Goal: Task Accomplishment & Management: Use online tool/utility

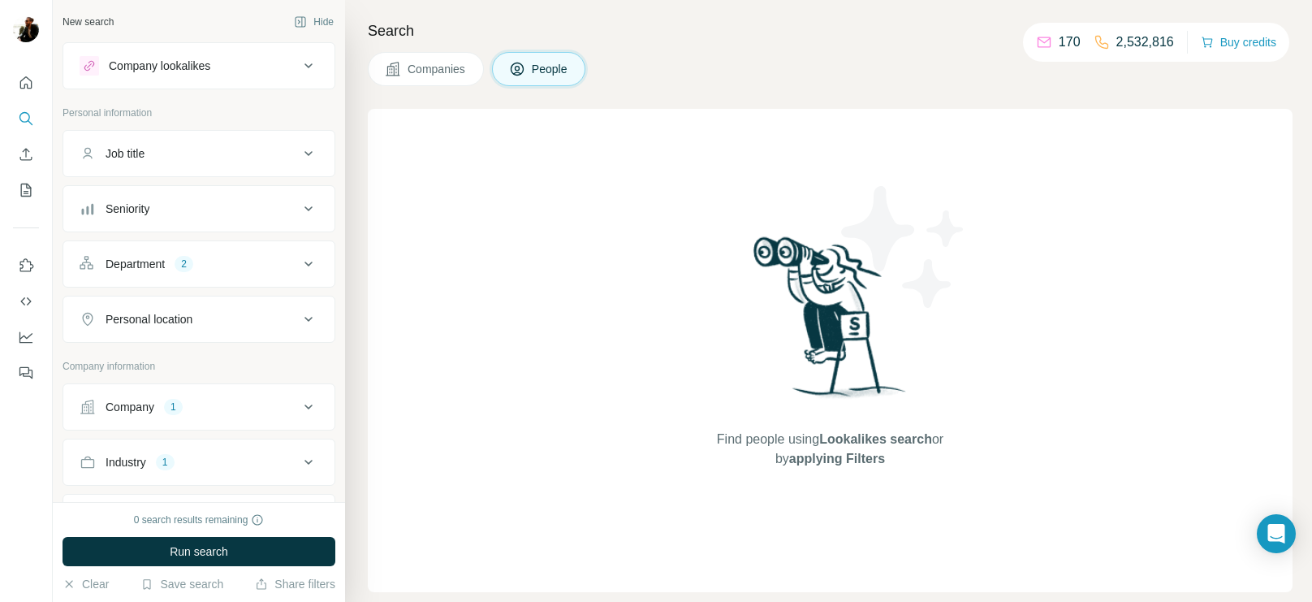
click at [265, 404] on div "Company 1" at bounding box center [189, 407] width 219 height 16
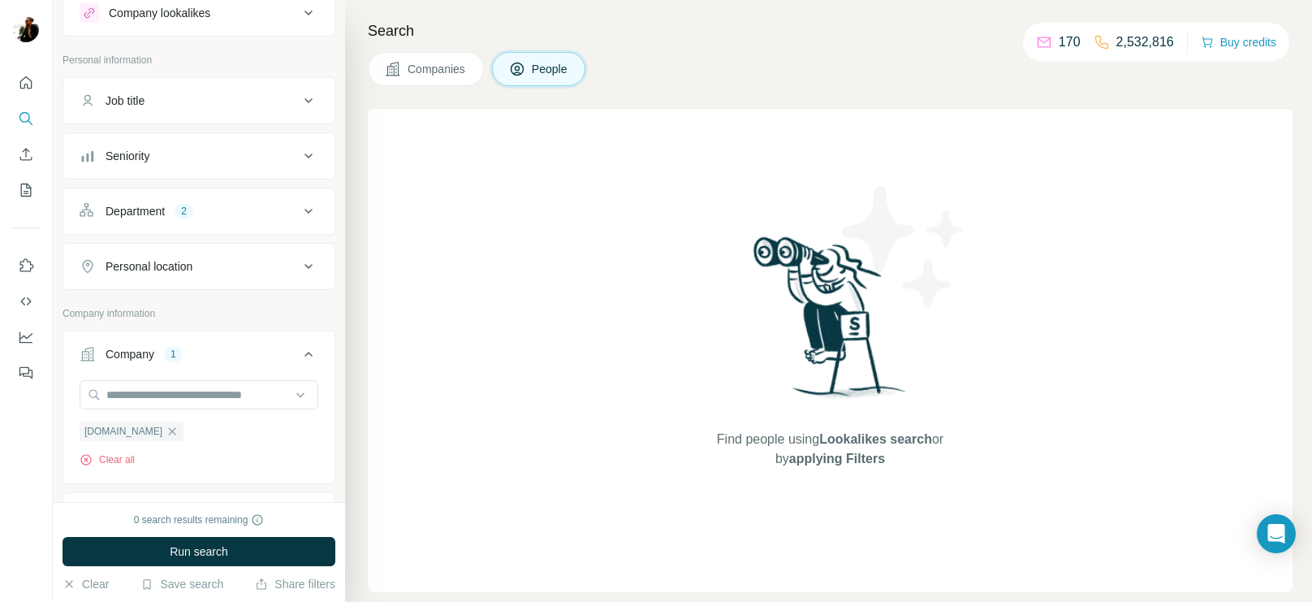
scroll to position [206, 0]
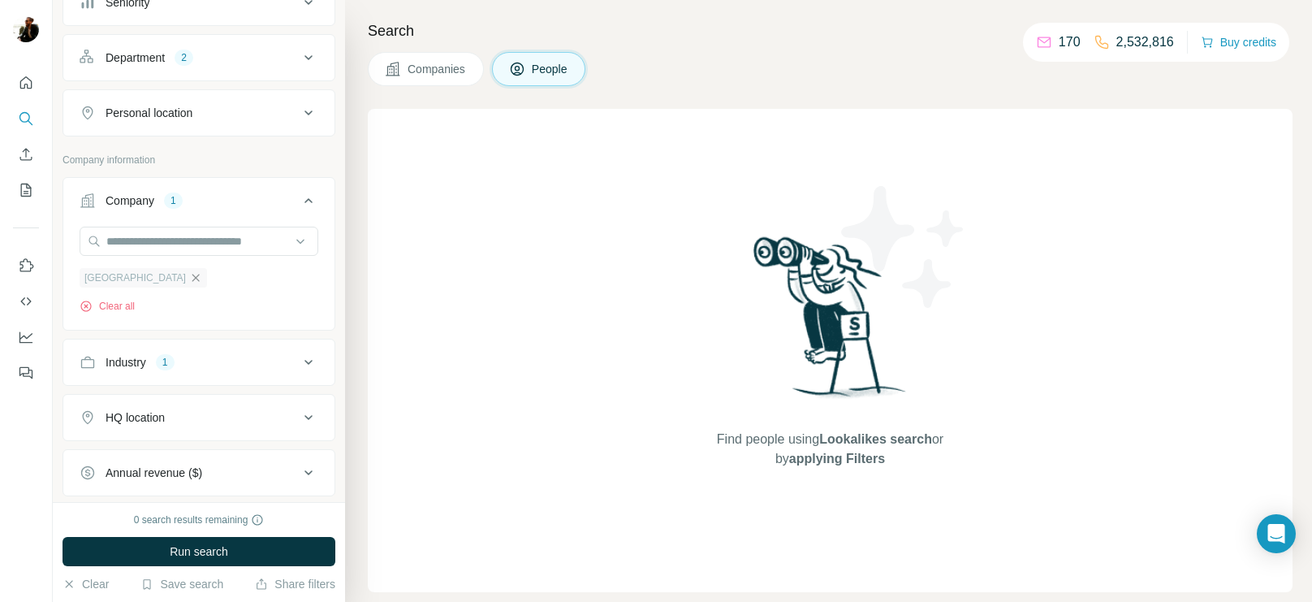
click at [192, 277] on icon "button" at bounding box center [195, 277] width 7 height 7
click at [251, 249] on input "text" at bounding box center [199, 241] width 239 height 29
click at [252, 192] on div "Company" at bounding box center [189, 200] width 219 height 16
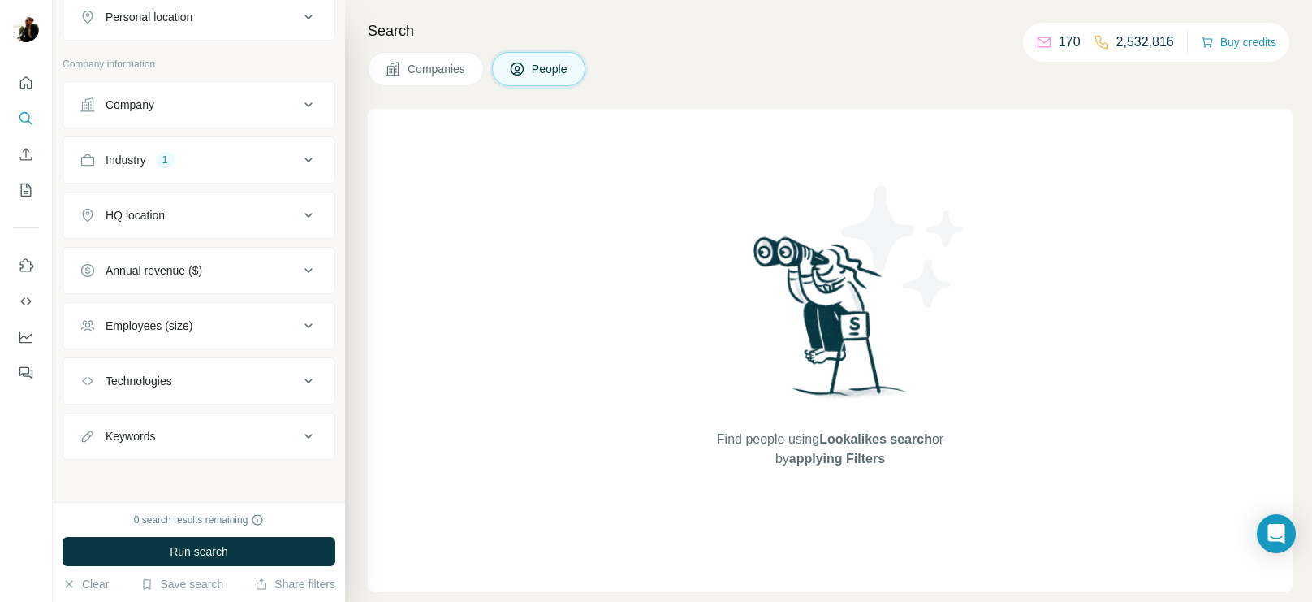
scroll to position [121, 0]
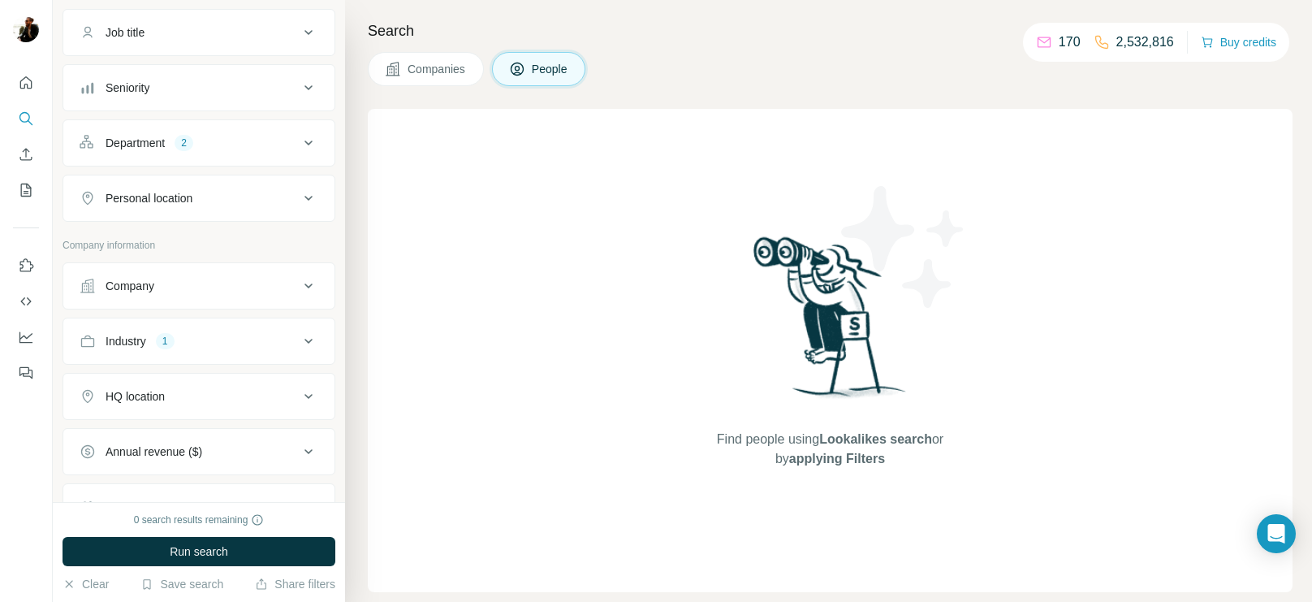
click at [305, 284] on icon at bounding box center [308, 285] width 19 height 19
click at [296, 326] on input "text" at bounding box center [199, 326] width 239 height 29
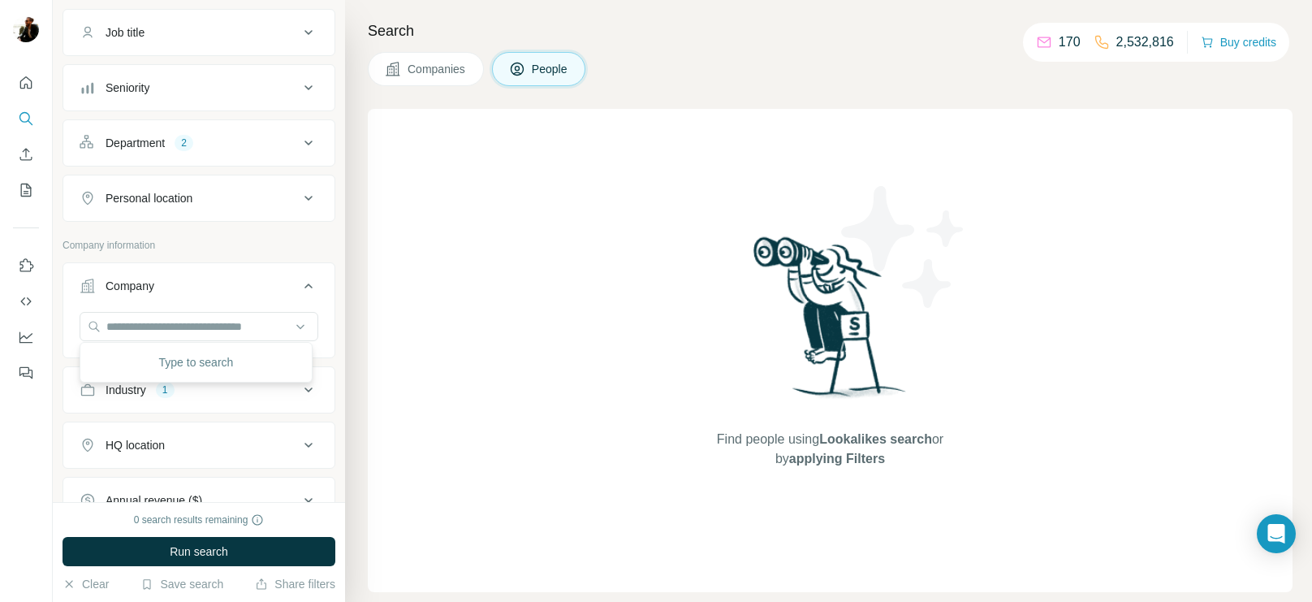
click at [243, 278] on div "Company" at bounding box center [189, 286] width 219 height 16
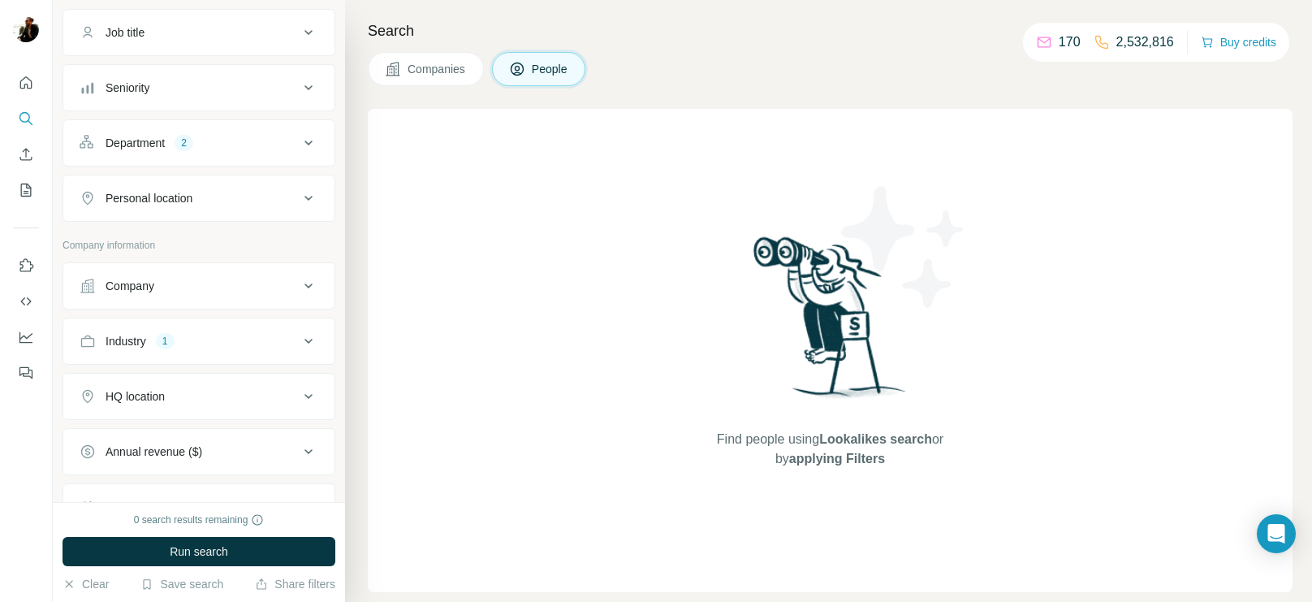
scroll to position [0, 0]
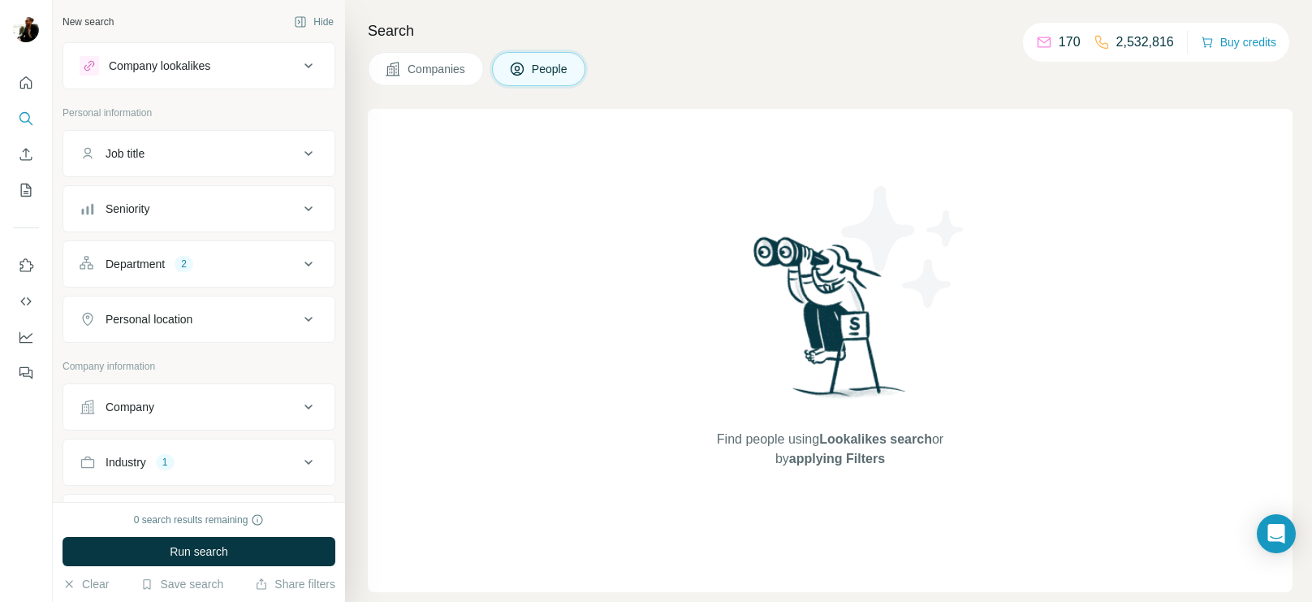
click at [300, 394] on button "Company" at bounding box center [198, 406] width 271 height 39
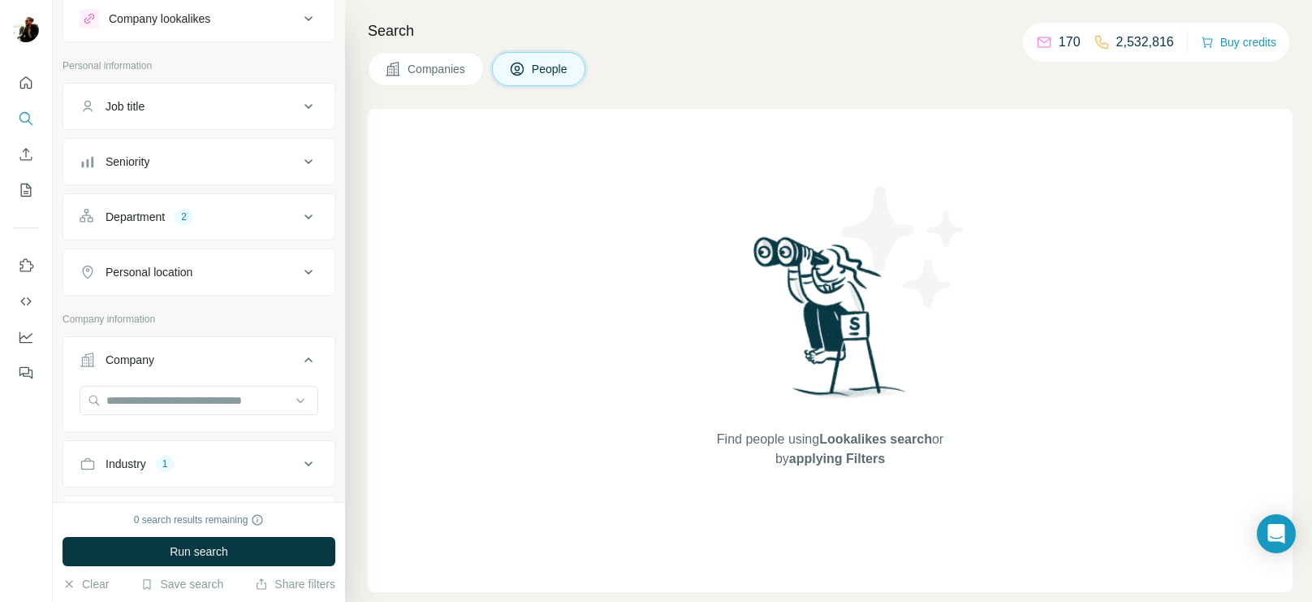
scroll to position [231, 0]
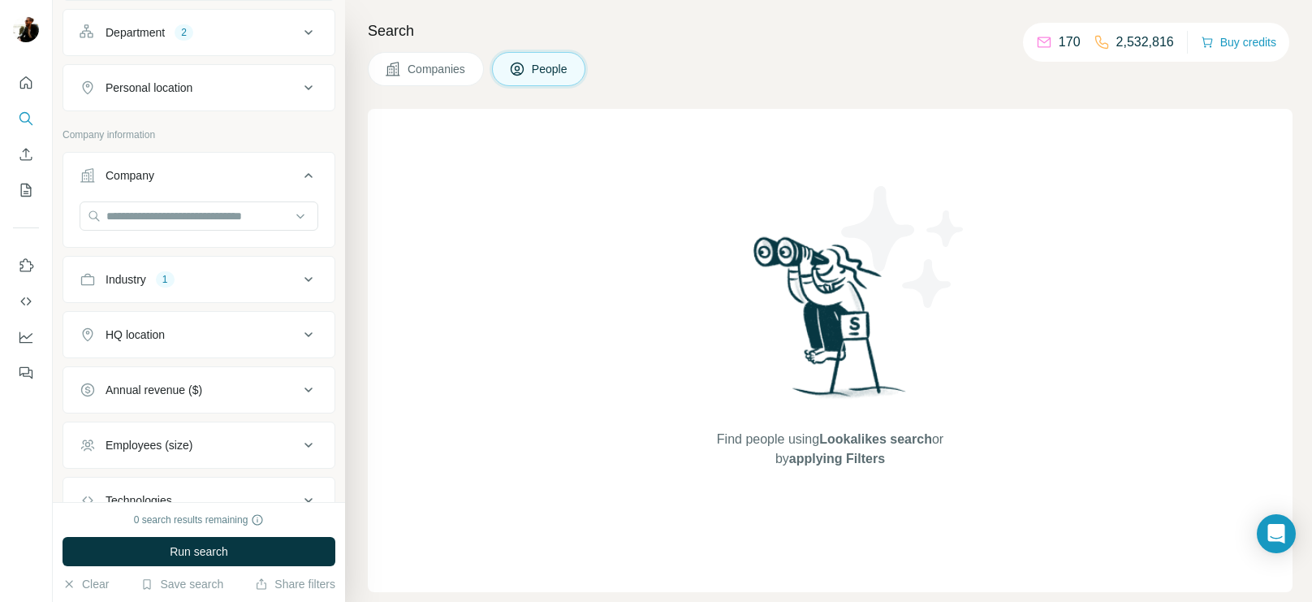
click at [302, 280] on icon at bounding box center [308, 279] width 19 height 19
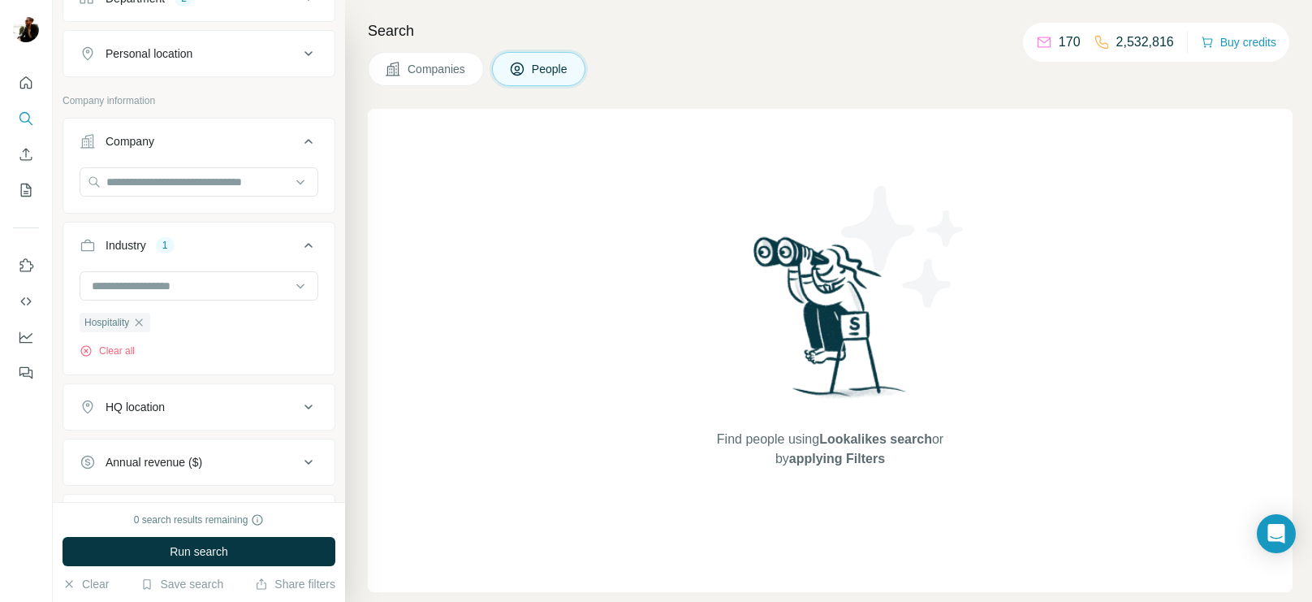
scroll to position [330, 0]
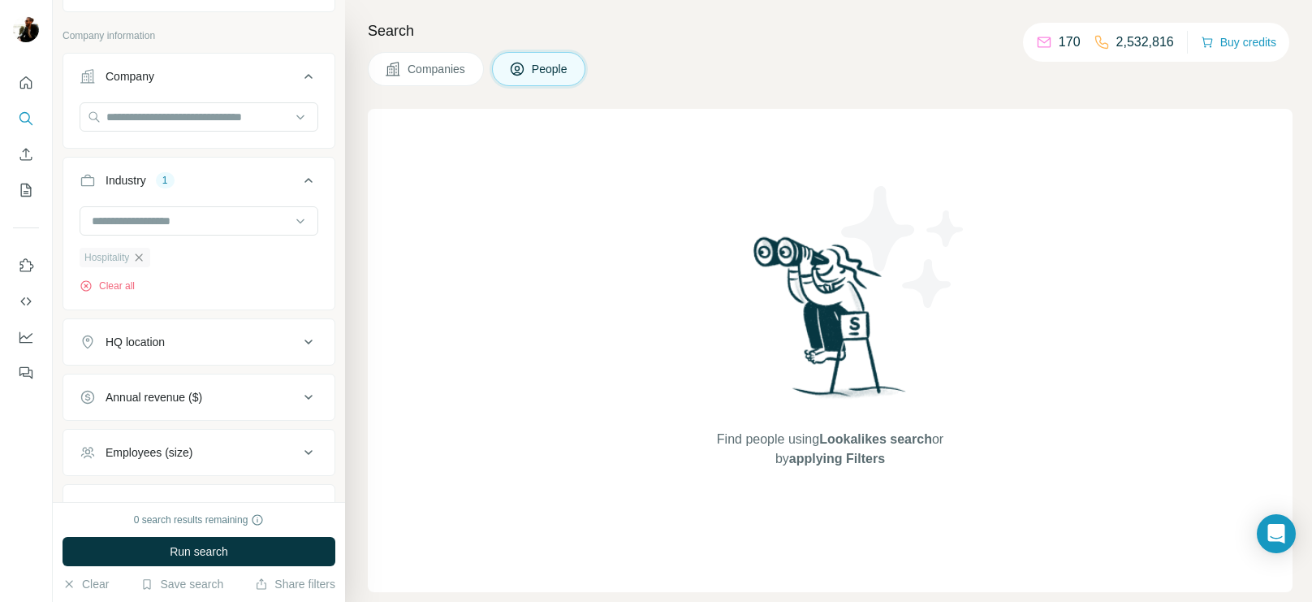
click at [145, 257] on icon "button" at bounding box center [138, 257] width 13 height 13
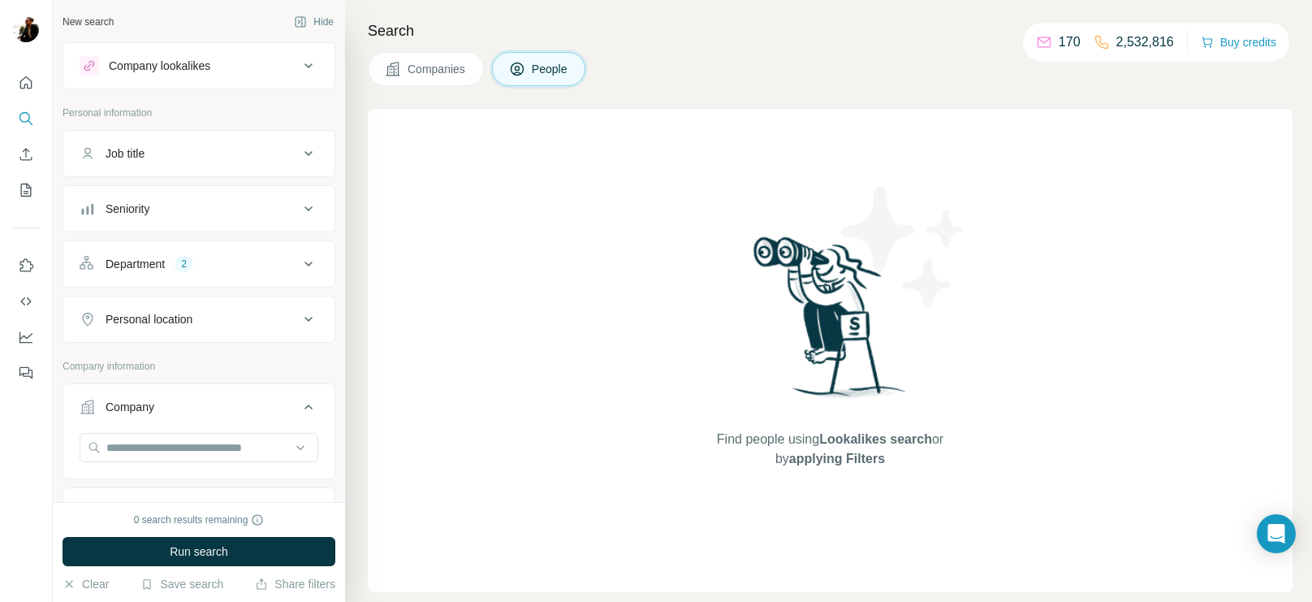
click at [303, 262] on icon at bounding box center [308, 263] width 19 height 19
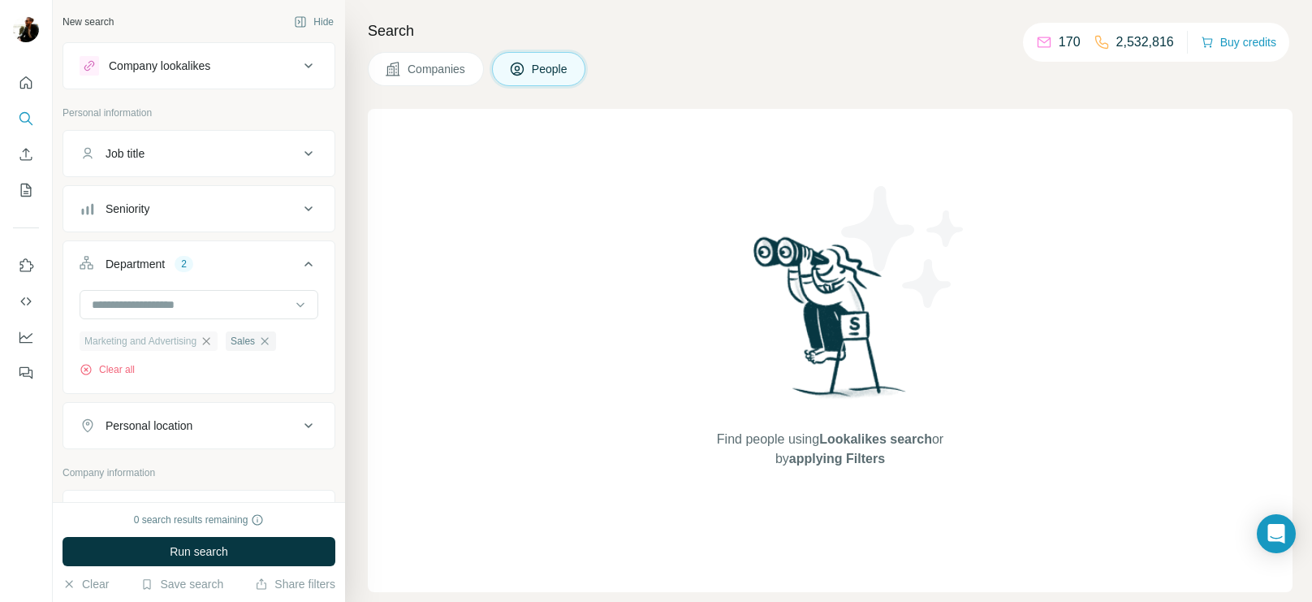
click at [213, 342] on icon "button" at bounding box center [206, 341] width 13 height 13
click at [119, 340] on icon "button" at bounding box center [118, 340] width 7 height 7
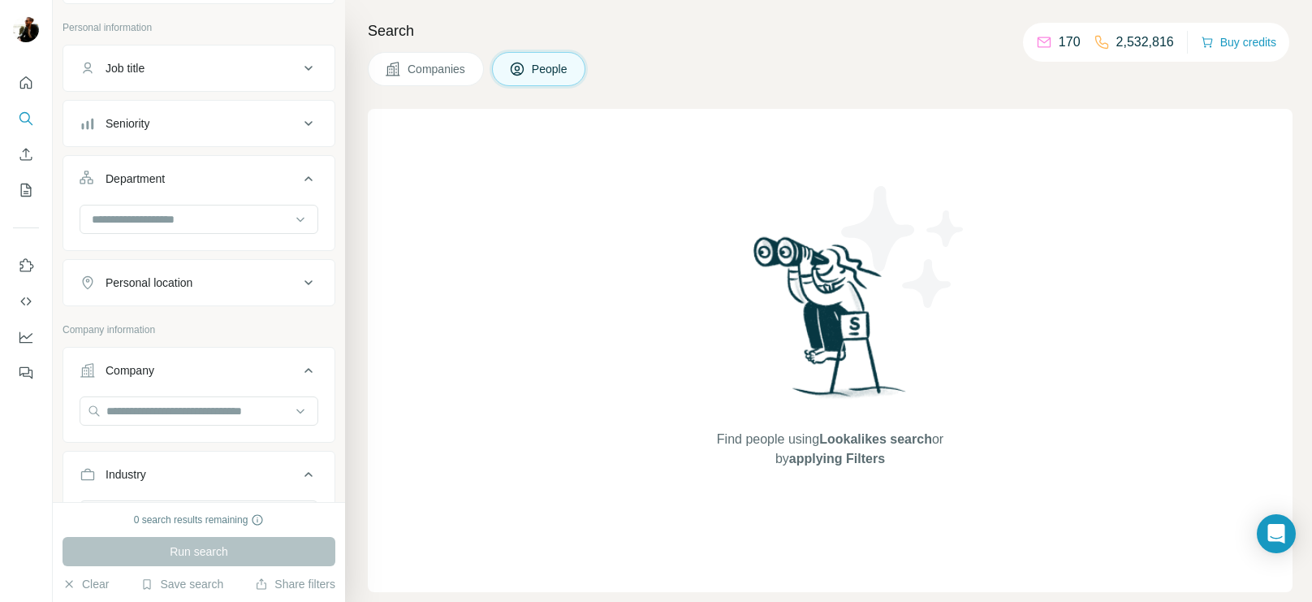
scroll to position [231, 0]
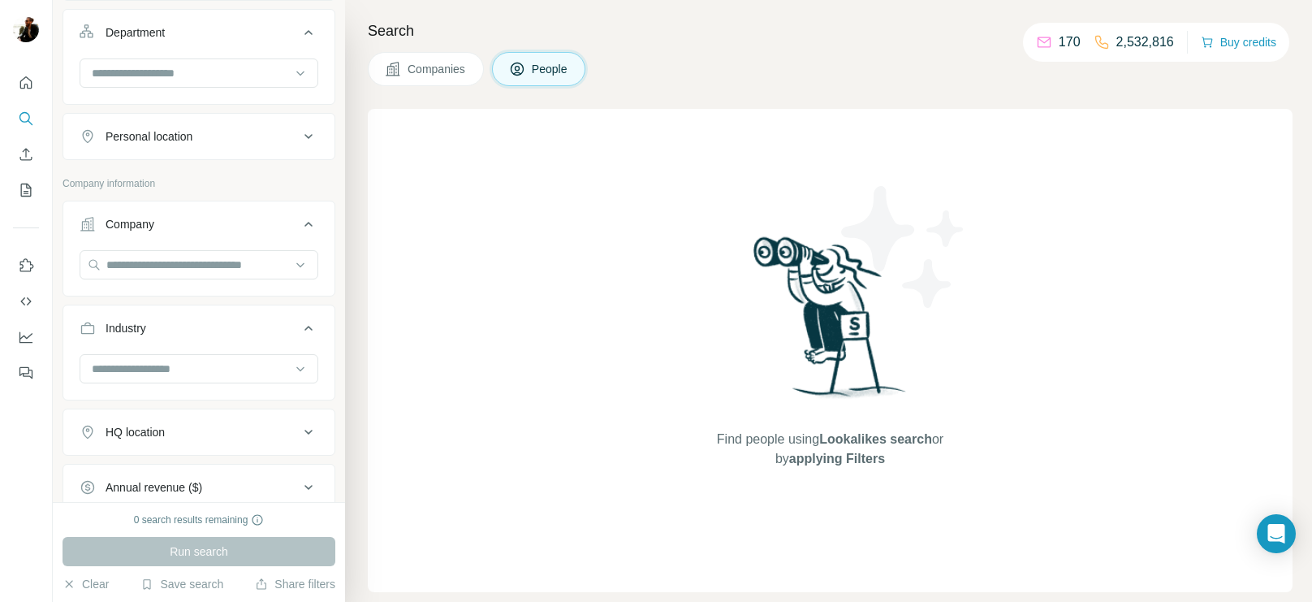
click at [224, 228] on div "Company" at bounding box center [189, 224] width 219 height 16
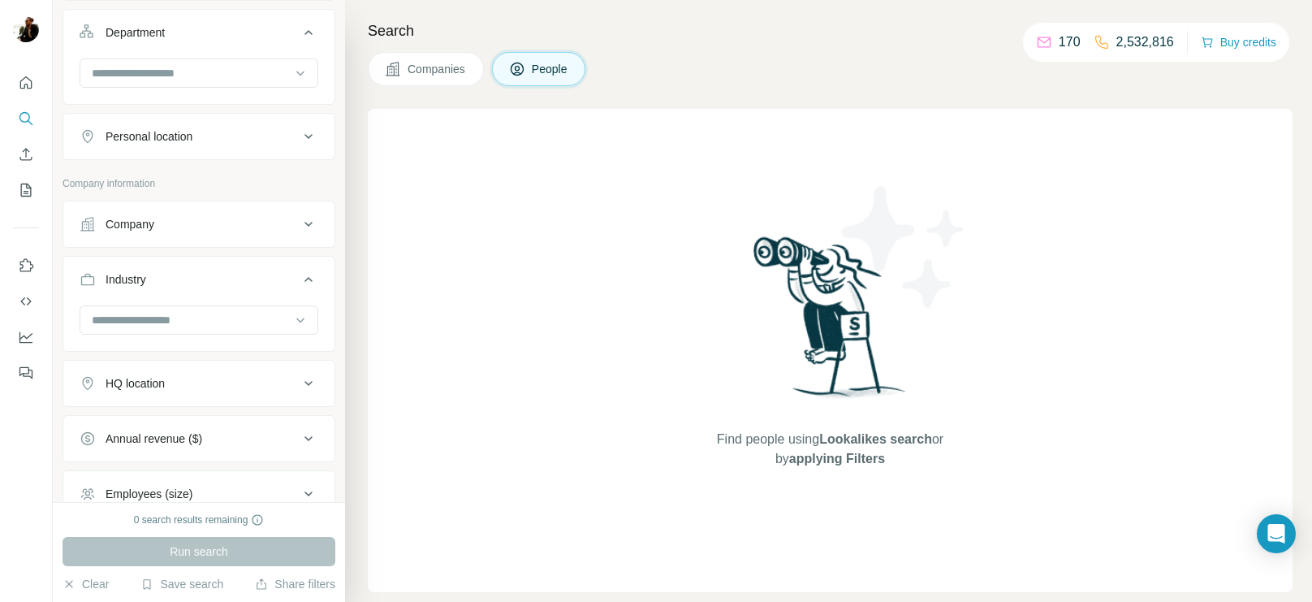
click at [227, 225] on div "Company" at bounding box center [189, 224] width 219 height 16
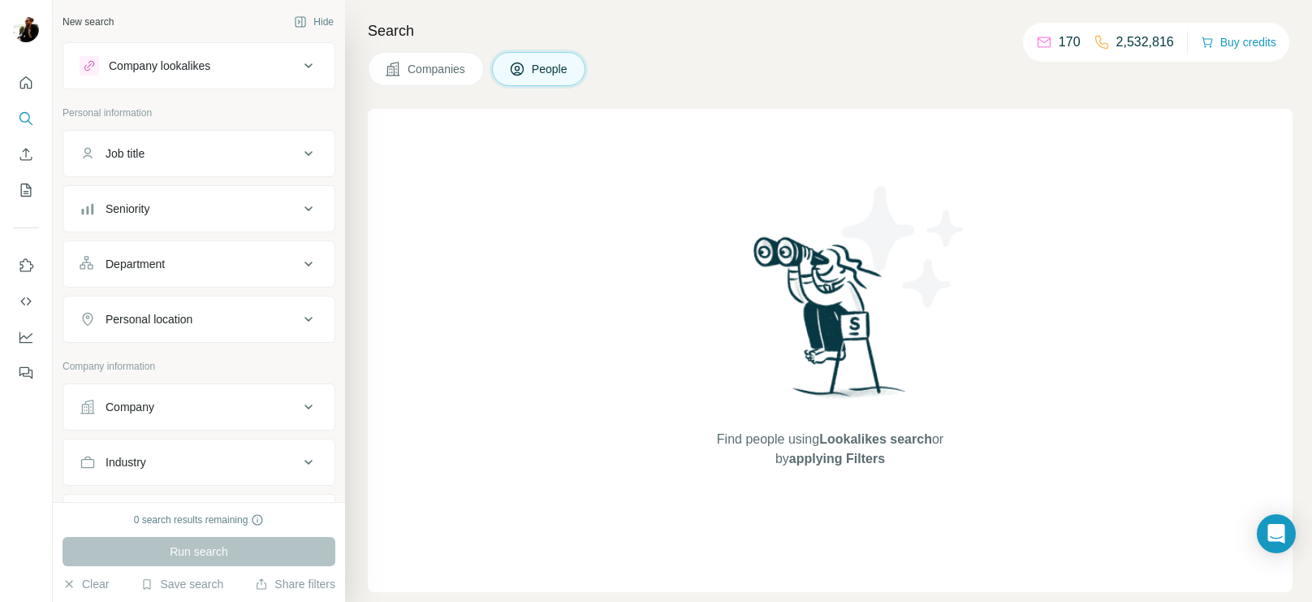
click at [248, 411] on button "Company" at bounding box center [198, 406] width 271 height 39
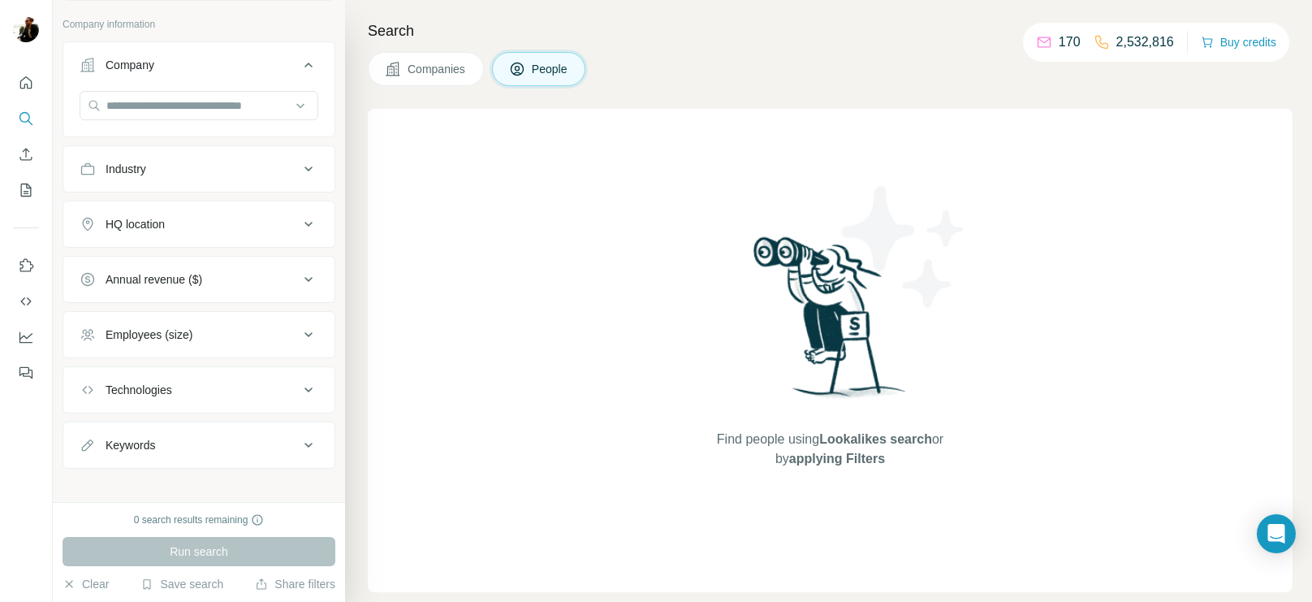
scroll to position [325, 0]
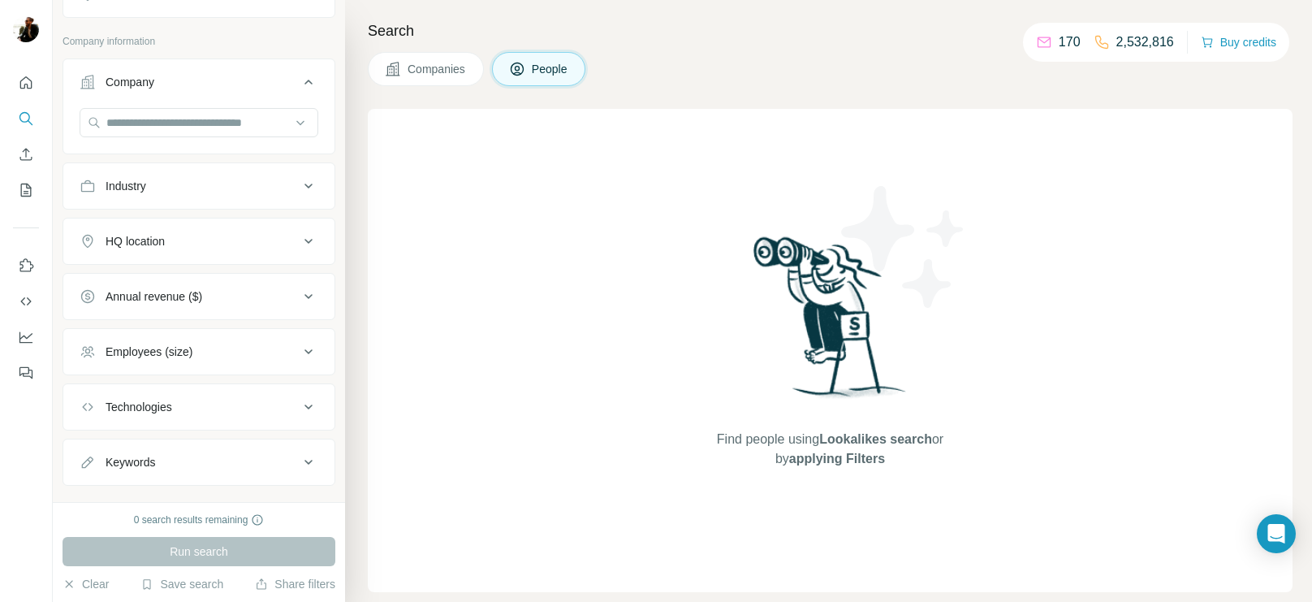
click at [424, 67] on span "Companies" at bounding box center [437, 69] width 59 height 16
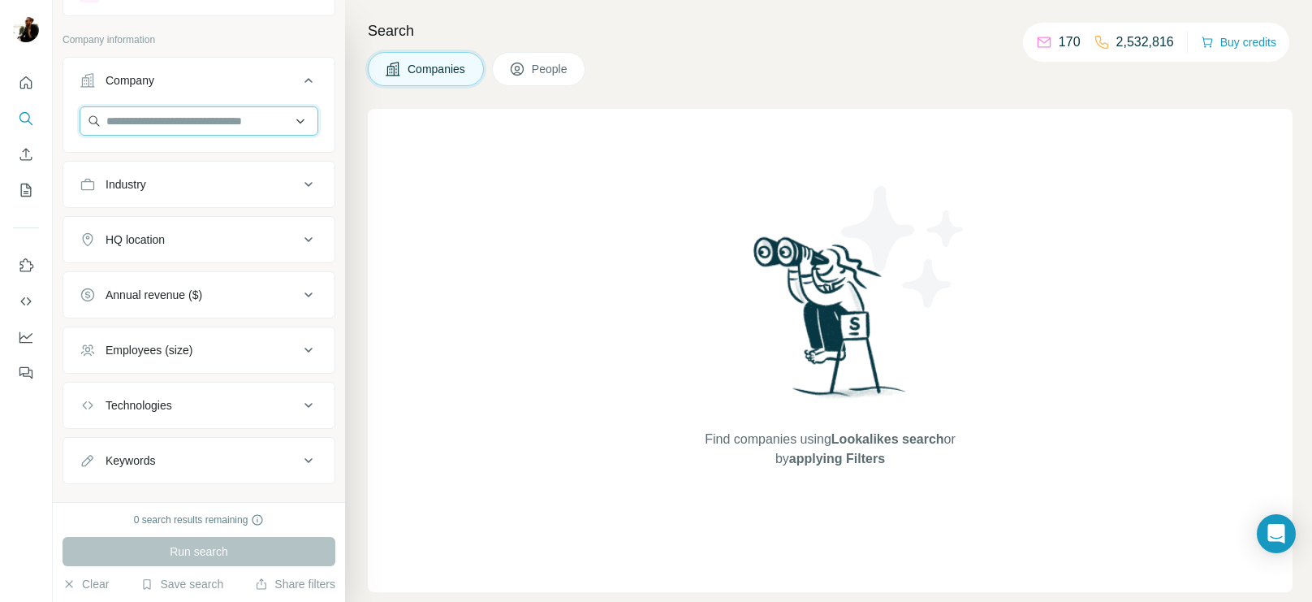
click at [291, 115] on input "text" at bounding box center [199, 120] width 239 height 29
click at [240, 67] on button "Company" at bounding box center [198, 83] width 271 height 45
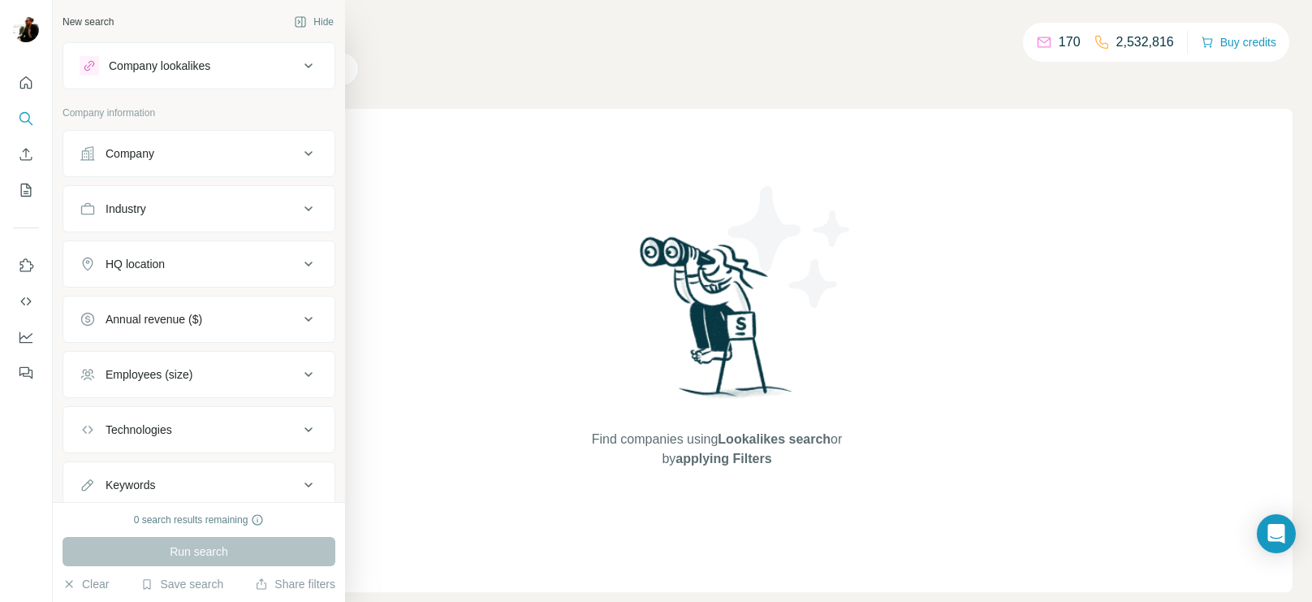
click at [253, 152] on div "Company" at bounding box center [189, 153] width 219 height 16
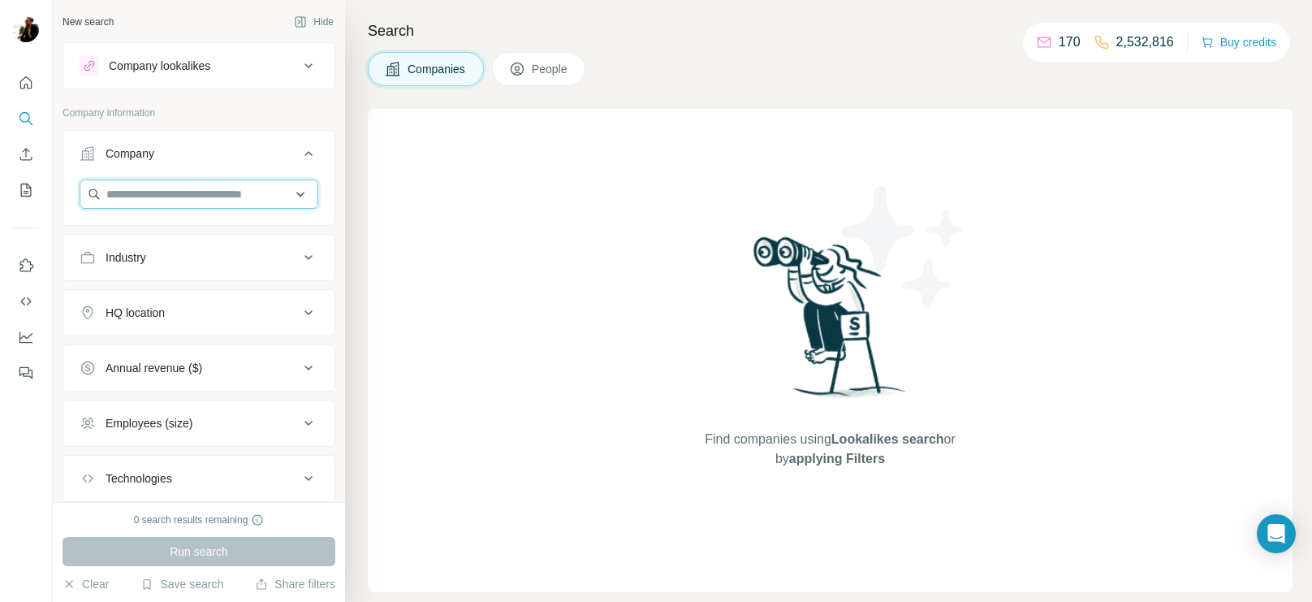
click at [226, 187] on input "text" at bounding box center [199, 193] width 239 height 29
click at [264, 191] on input "text" at bounding box center [199, 193] width 239 height 29
paste input "**********"
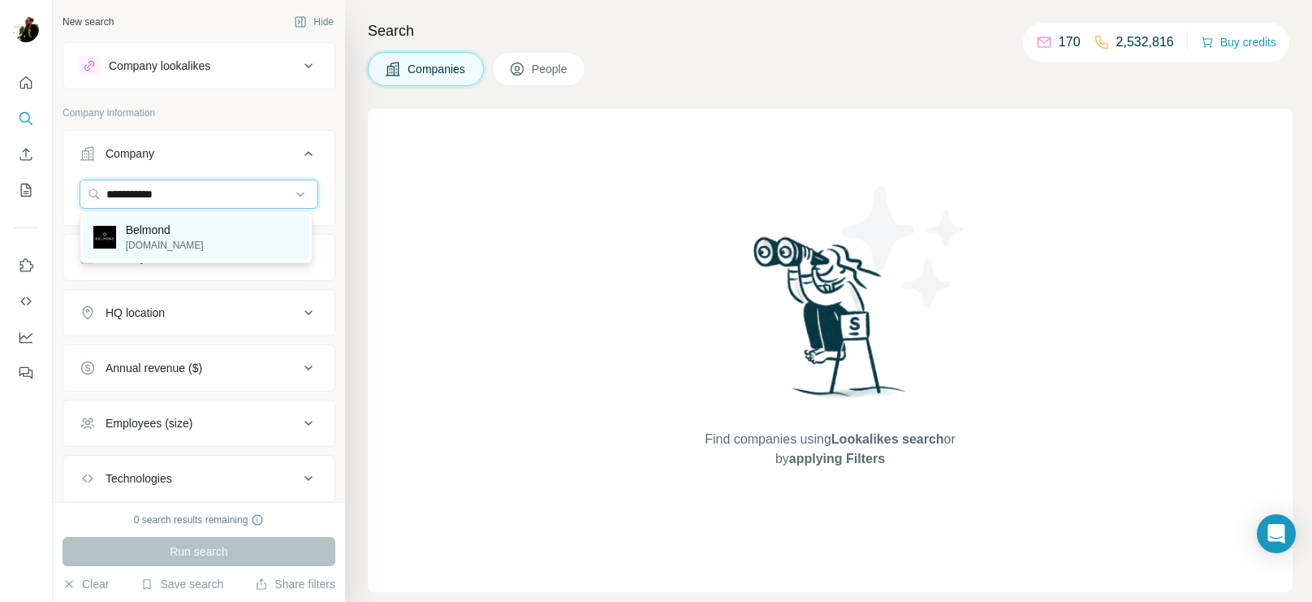
type input "**********"
click at [219, 241] on div "Belmond belmond.com" at bounding box center [197, 237] width 226 height 44
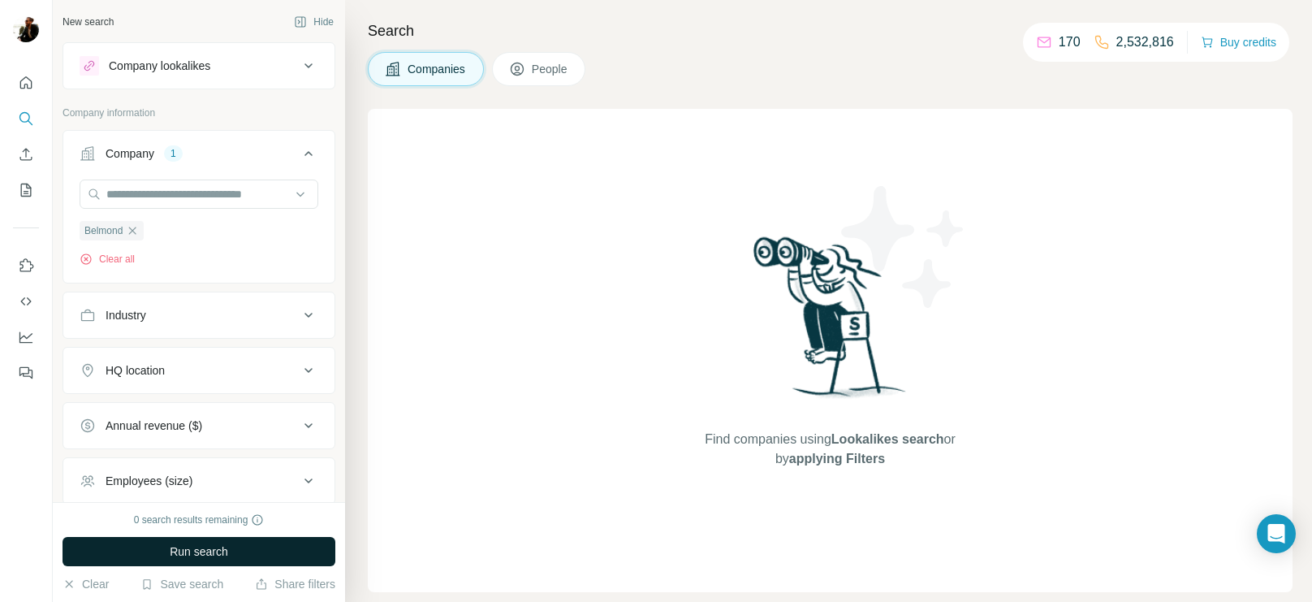
click at [176, 551] on span "Run search" at bounding box center [199, 551] width 58 height 16
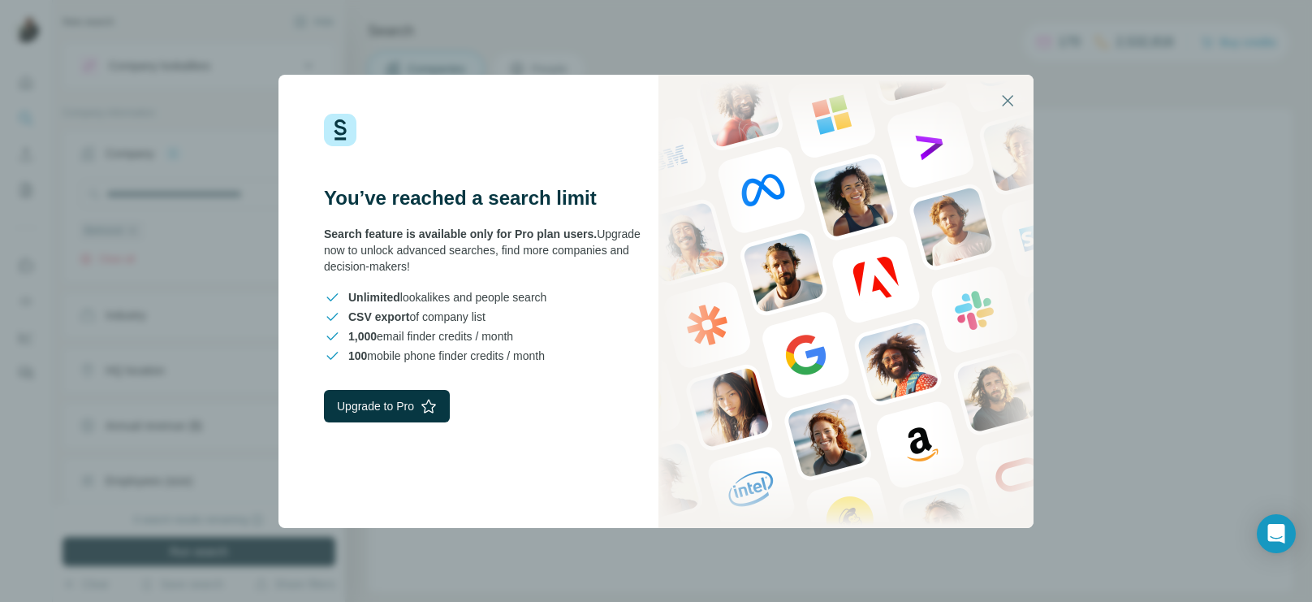
click at [866, 34] on div "You’ve reached a search limit Search feature is available only for Pro plan use…" at bounding box center [656, 301] width 1312 height 602
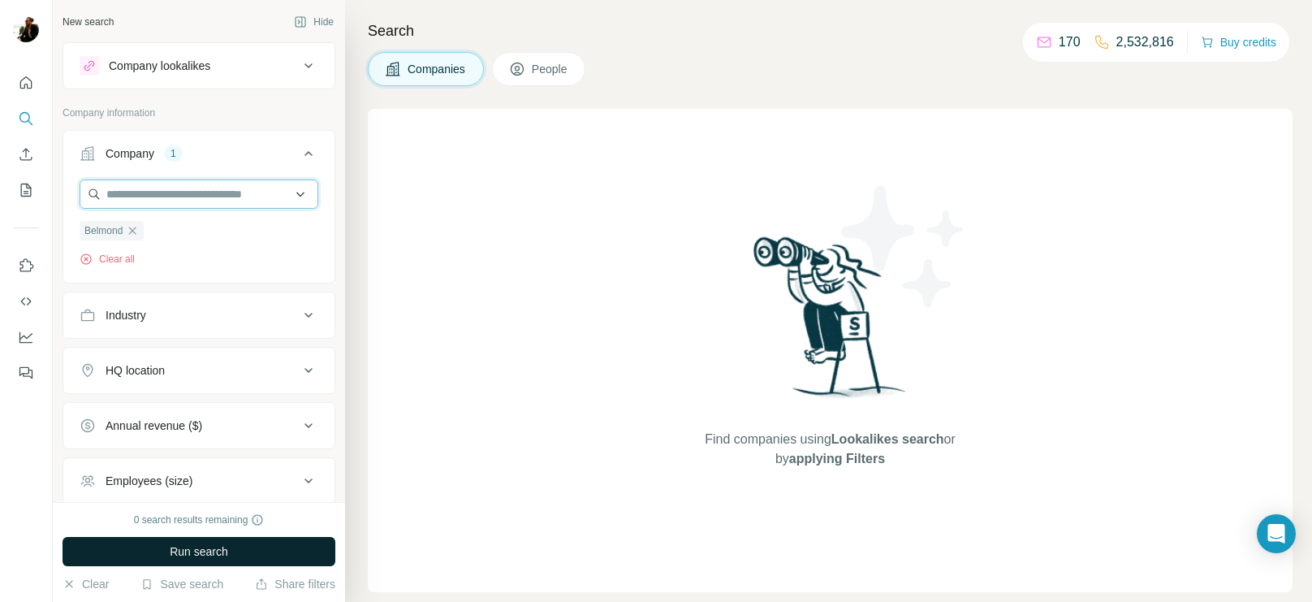
click at [232, 199] on input "text" at bounding box center [199, 193] width 239 height 29
drag, startPoint x: 201, startPoint y: 235, endPoint x: 232, endPoint y: 293, distance: 66.1
click at [201, 234] on div "Type to search" at bounding box center [197, 231] width 226 height 32
